Goal: Find specific page/section: Find specific page/section

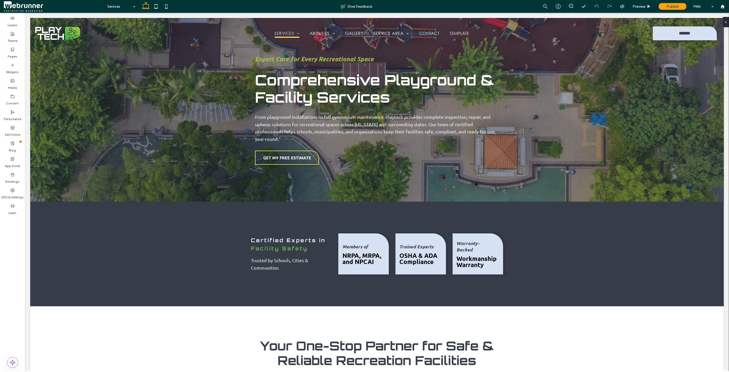
click at [13, 277] on div "Layers Theme Pages Widgets Media Content Personalize Sell Online Blog App Store…" at bounding box center [12, 192] width 25 height 359
click at [8, 336] on div "Layers Theme Pages Widgets Media Content Personalize Sell Online Blog App Store…" at bounding box center [12, 192] width 25 height 359
click at [7, 326] on div "Layers Theme Pages Widgets Media Content Personalize Sell Online Blog App Store…" at bounding box center [12, 192] width 25 height 359
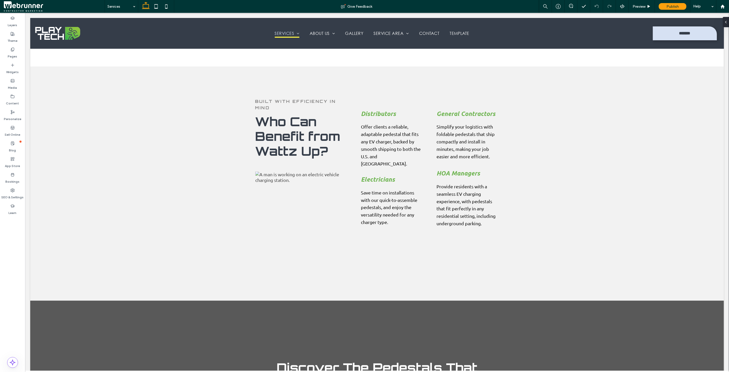
scroll to position [1225, 0]
